Goal: Task Accomplishment & Management: Manage account settings

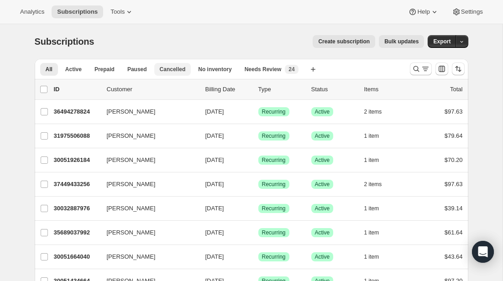
scroll to position [5, 0]
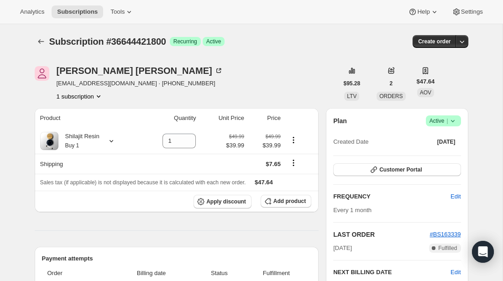
click at [453, 123] on icon at bounding box center [452, 120] width 9 height 9
click at [450, 157] on span "Cancel subscription" at bounding box center [441, 154] width 52 height 7
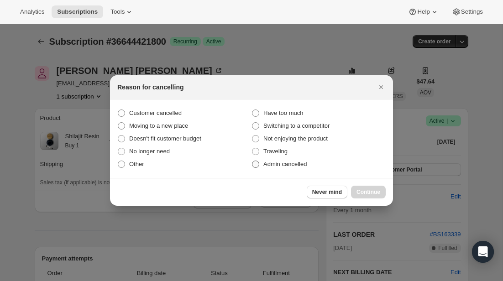
click at [276, 164] on span "Admin cancelled" at bounding box center [284, 164] width 43 height 7
click at [252, 161] on input "Admin cancelled" at bounding box center [252, 161] width 0 height 0
radio input "true"
click at [371, 194] on span "Continue" at bounding box center [368, 191] width 24 height 7
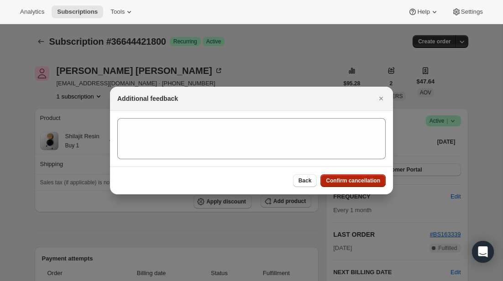
click at [356, 183] on span "Confirm cancellation" at bounding box center [353, 180] width 54 height 7
